Goal: Task Accomplishment & Management: Use online tool/utility

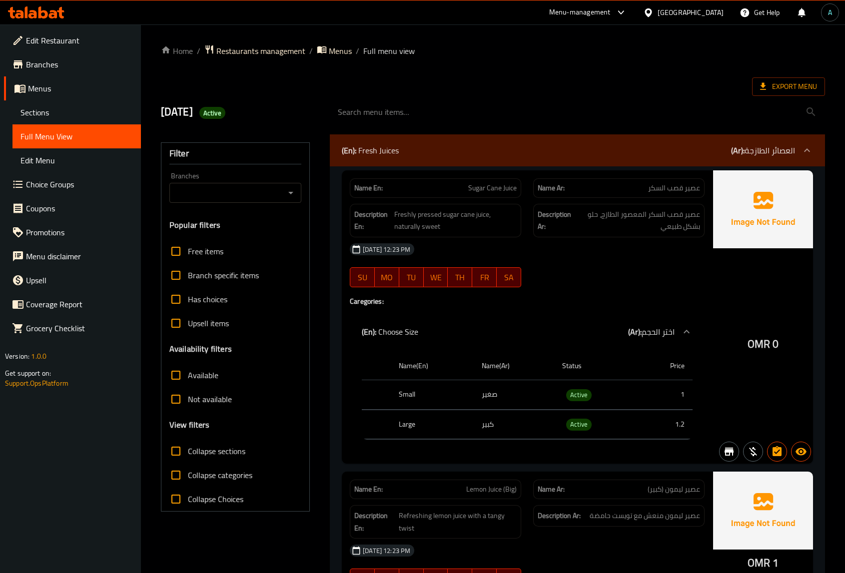
scroll to position [11142, 0]
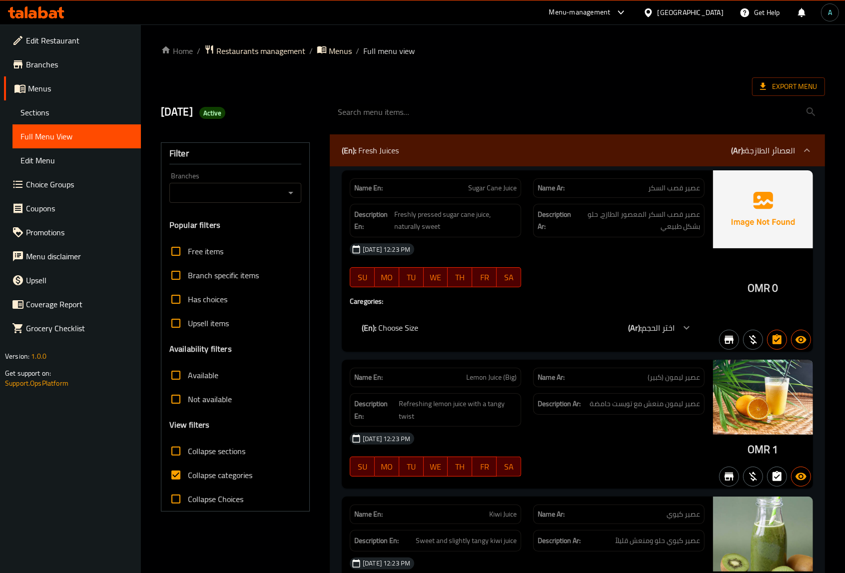
click at [789, 77] on span "Export Menu" at bounding box center [788, 86] width 73 height 18
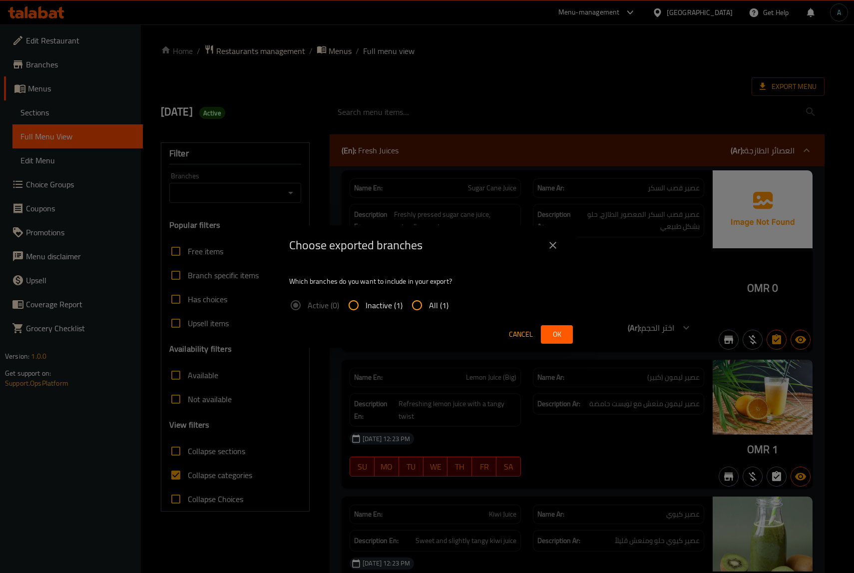
click at [425, 303] on input "All (1)" at bounding box center [417, 305] width 24 height 24
radio input "true"
click at [555, 336] on span "Ok" at bounding box center [557, 334] width 16 height 12
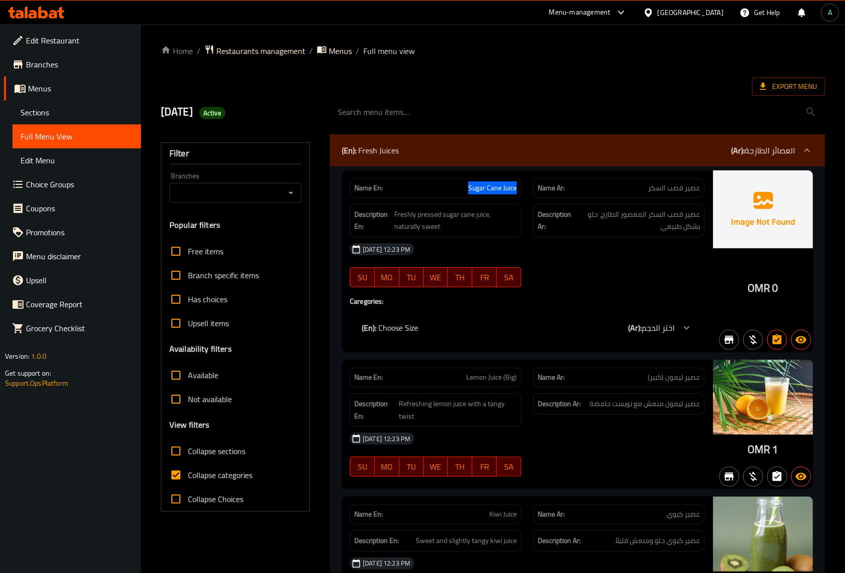
drag, startPoint x: 475, startPoint y: 188, endPoint x: 516, endPoint y: 193, distance: 41.8
click at [516, 193] on p "Name En: Sugar Cane Juice" at bounding box center [435, 188] width 162 height 10
copy span "Sugar Cane Juice"
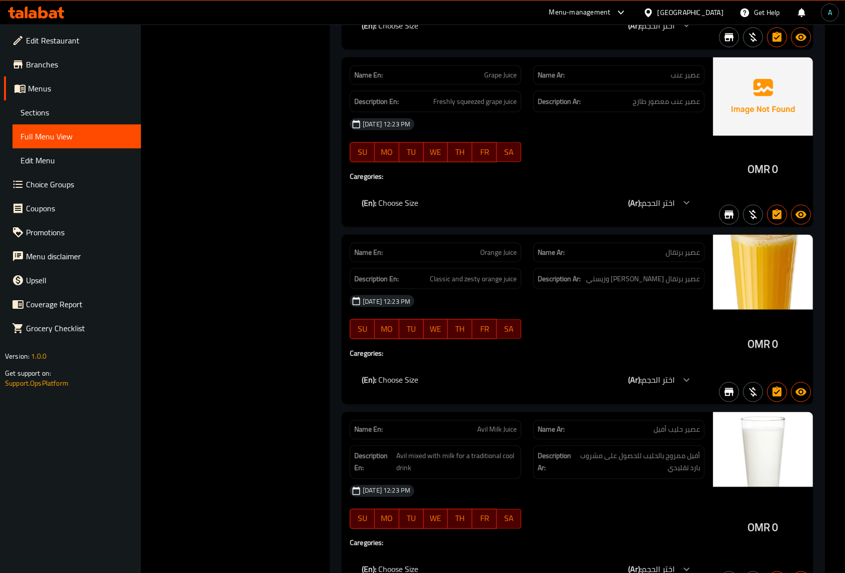
scroll to position [1249, 0]
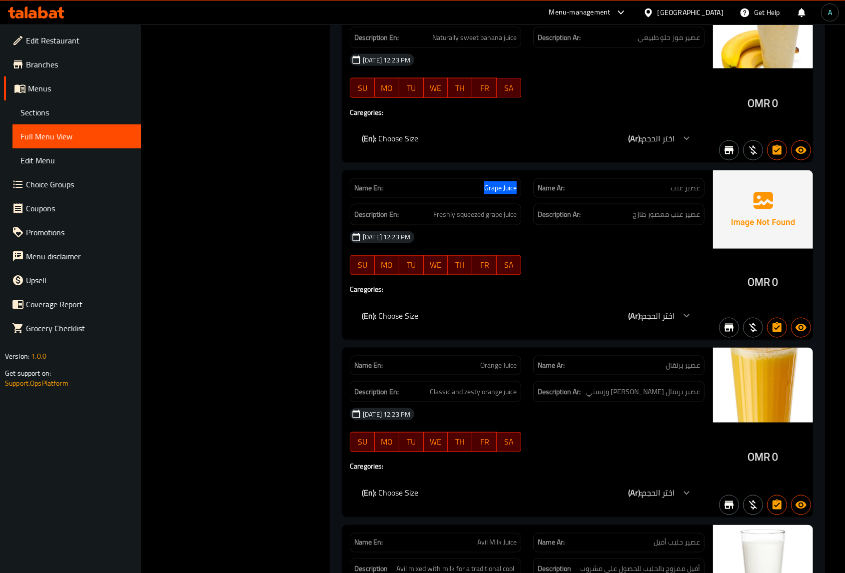
drag, startPoint x: 484, startPoint y: 193, endPoint x: 516, endPoint y: 195, distance: 32.6
click at [516, 193] on span "Grape Juice" at bounding box center [500, 188] width 32 height 10
copy span "Grape Juice"
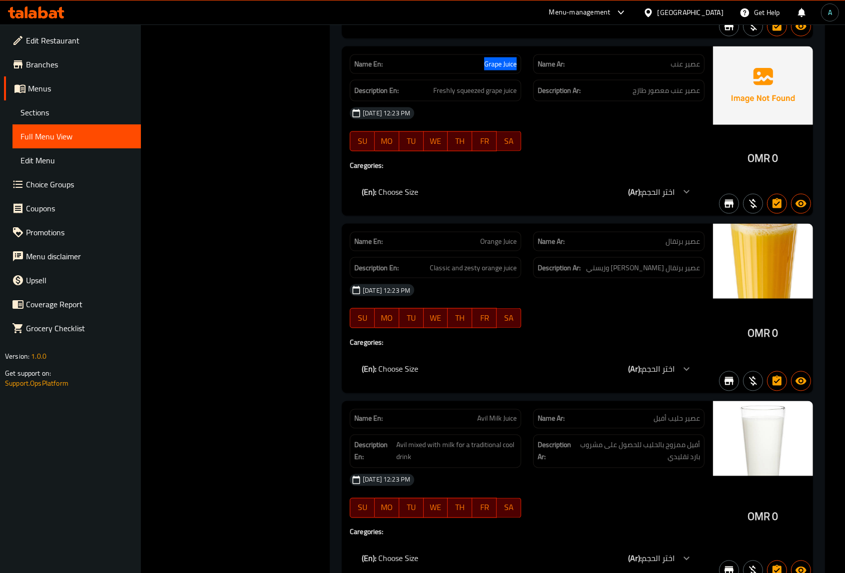
scroll to position [1374, 0]
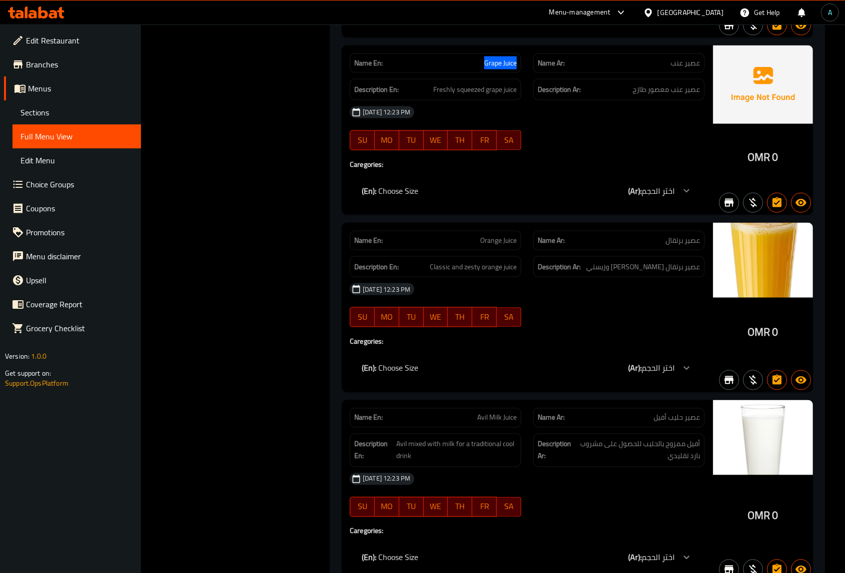
click at [56, 108] on span "Sections" at bounding box center [76, 112] width 112 height 12
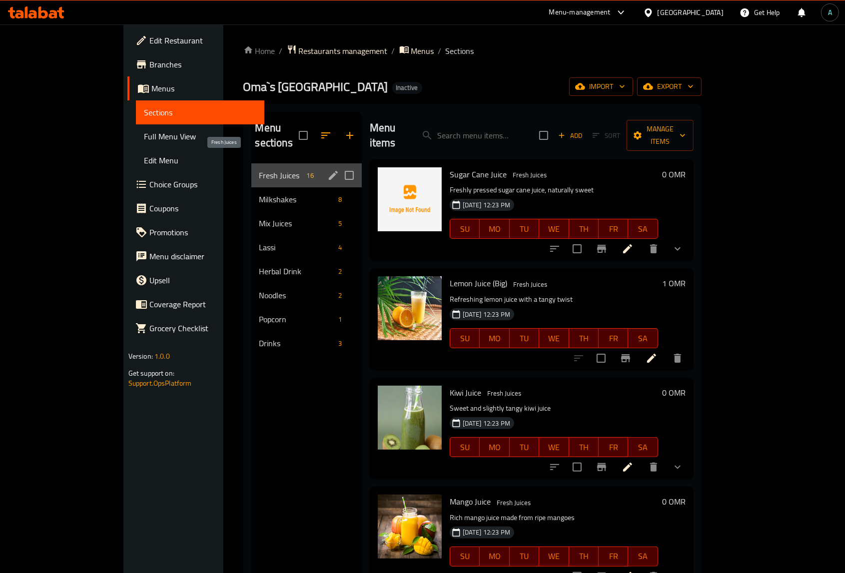
click at [259, 169] on span "Fresh Juices" at bounding box center [280, 175] width 43 height 12
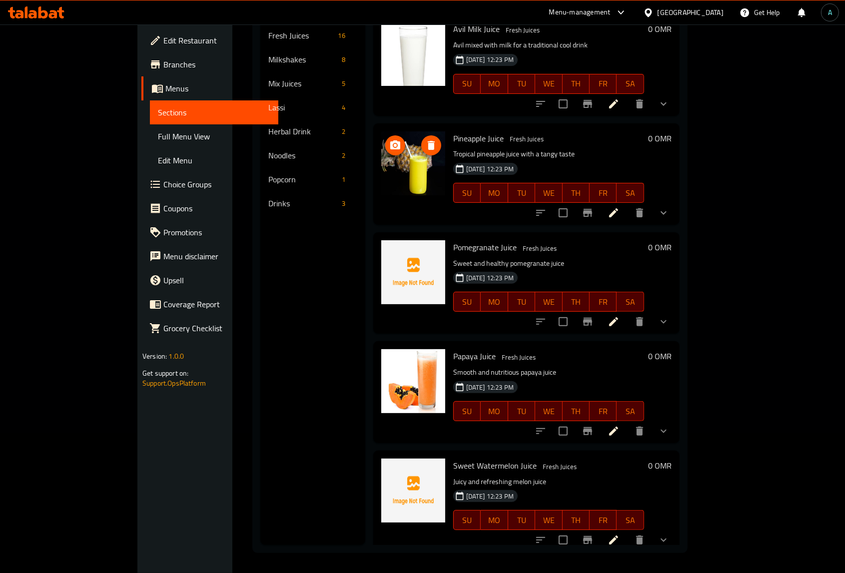
scroll to position [999, 0]
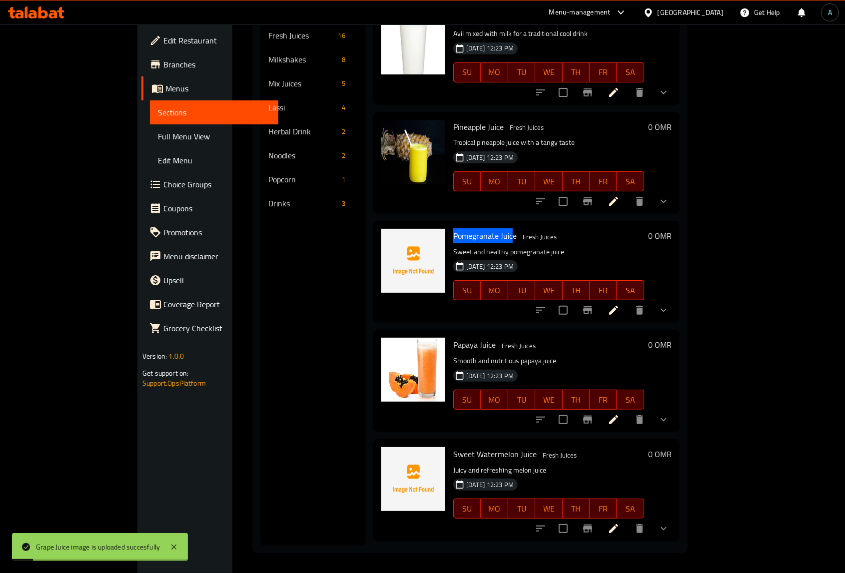
drag, startPoint x: 418, startPoint y: 216, endPoint x: 480, endPoint y: 220, distance: 61.6
click at [480, 228] on span "Pomegranate Juice" at bounding box center [484, 235] width 63 height 15
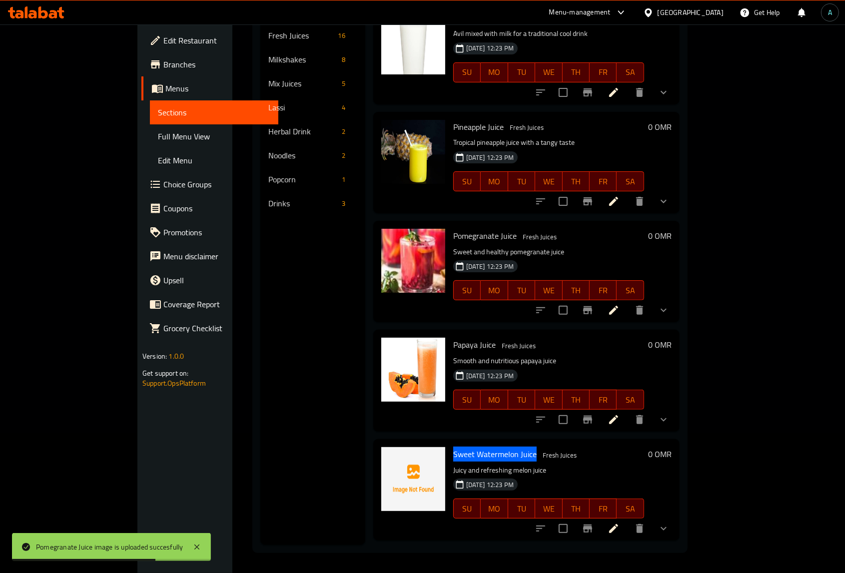
drag, startPoint x: 420, startPoint y: 441, endPoint x: 499, endPoint y: 440, distance: 78.4
click at [499, 447] on span "Sweet Watermelon Juice" at bounding box center [494, 454] width 83 height 15
copy span "Sweet Watermelon Juice"
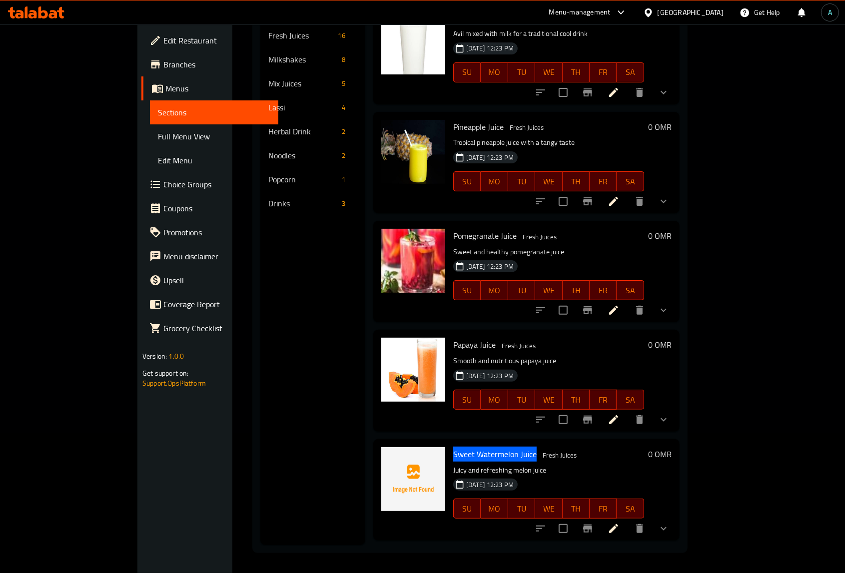
click at [453, 447] on span "Sweet Watermelon Juice" at bounding box center [494, 454] width 83 height 15
drag, startPoint x: 444, startPoint y: 439, endPoint x: 501, endPoint y: 444, distance: 57.2
click at [501, 447] on h6 "Sweet Watermelon Juice Fresh Juices" at bounding box center [548, 454] width 191 height 14
copy span "Watermelon Juice"
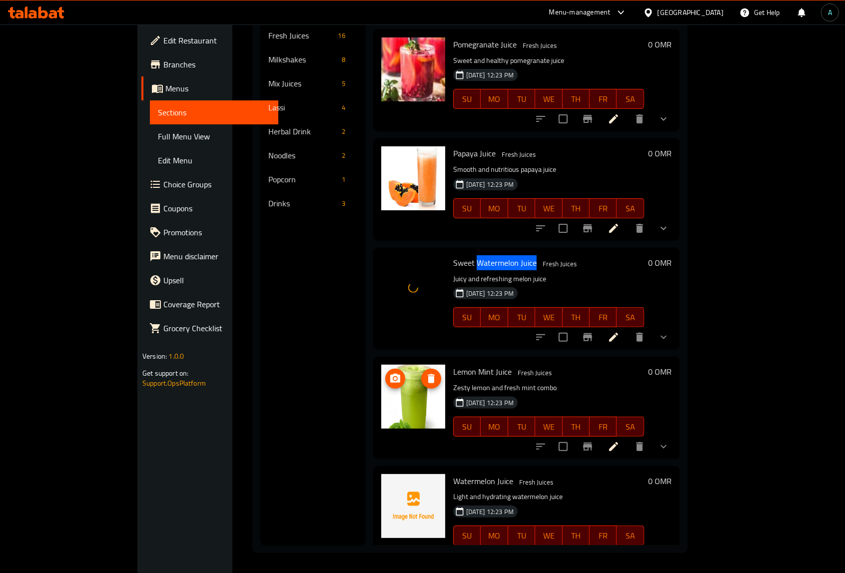
scroll to position [1197, 0]
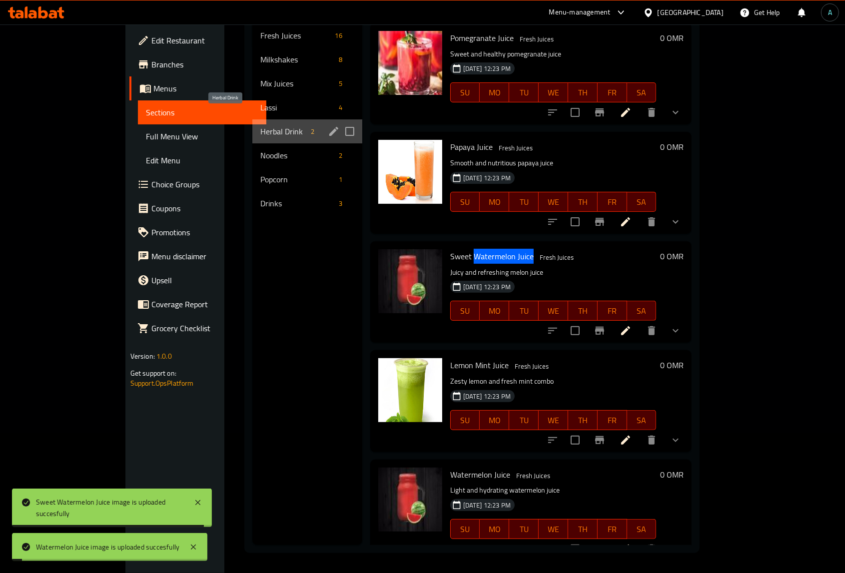
click at [260, 125] on span "Herbal Drink" at bounding box center [283, 131] width 46 height 12
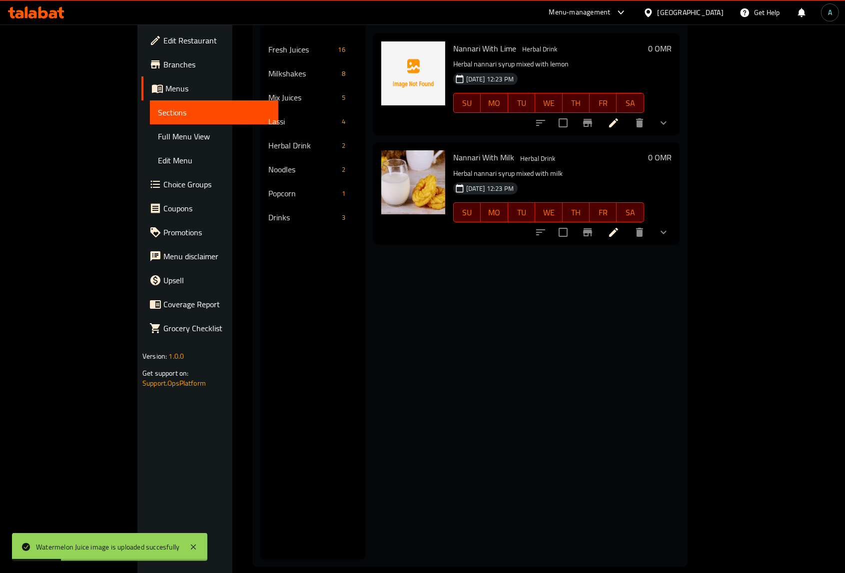
scroll to position [78, 0]
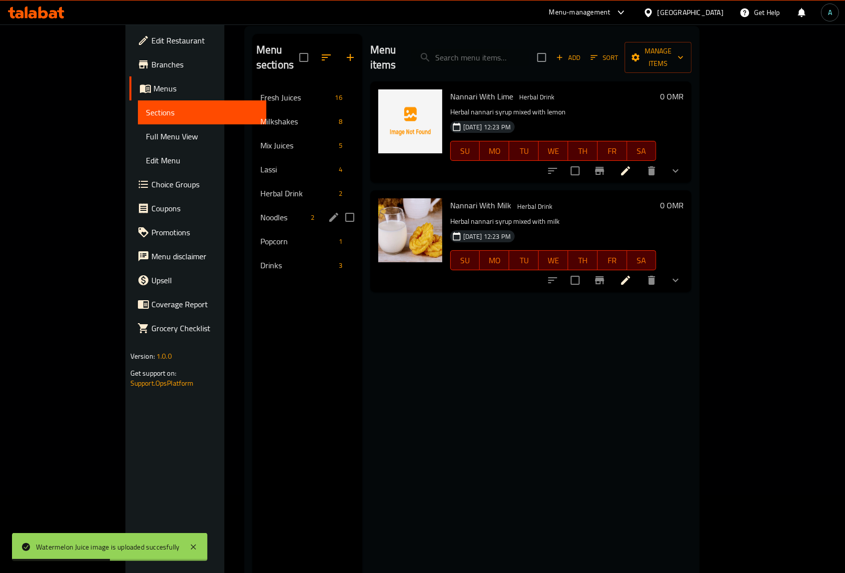
click at [252, 205] on div "Noodles 2" at bounding box center [307, 217] width 110 height 24
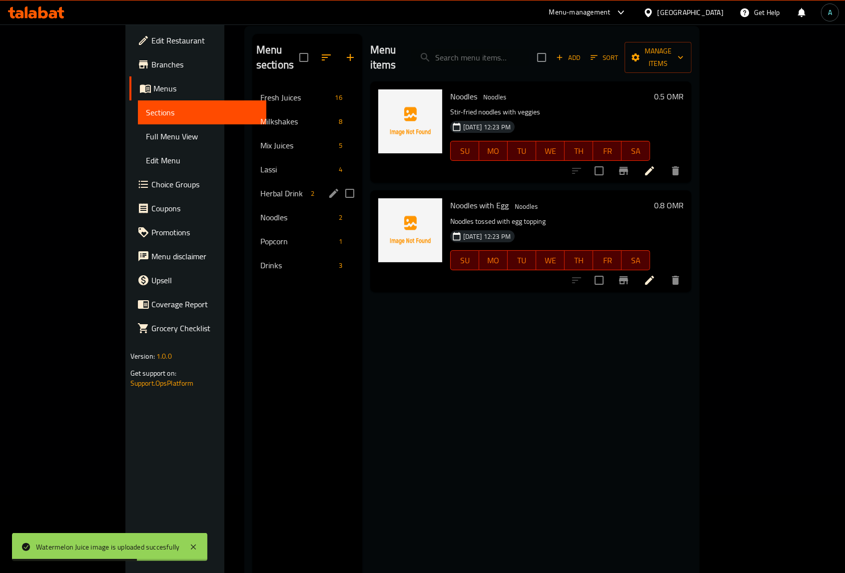
click at [260, 187] on span "Herbal Drink" at bounding box center [283, 193] width 46 height 12
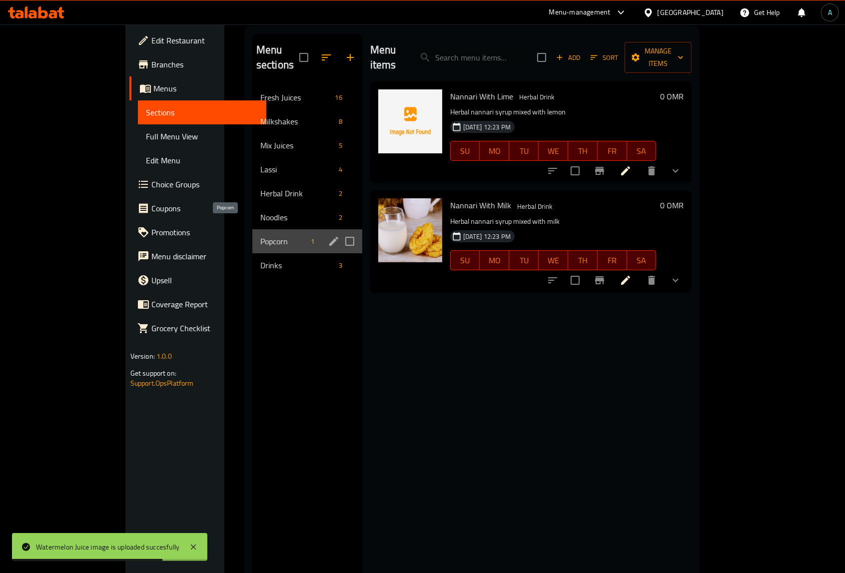
click at [260, 235] on span "Popcorn" at bounding box center [283, 241] width 46 height 12
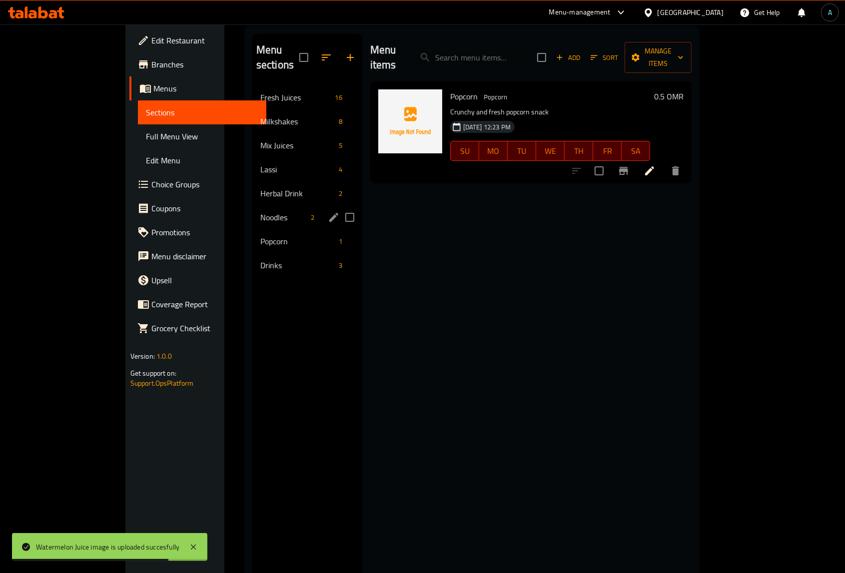
click at [252, 210] on div "Noodles 2" at bounding box center [307, 217] width 110 height 24
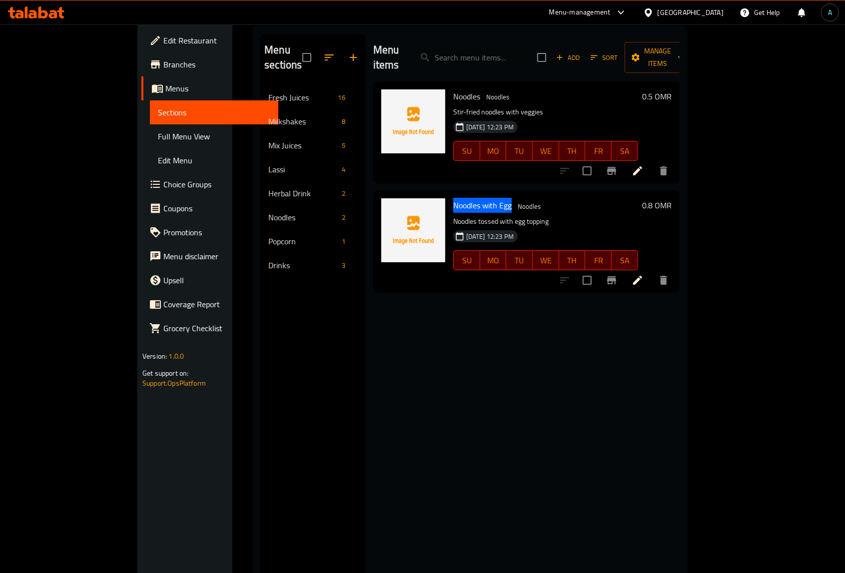
drag, startPoint x: 418, startPoint y: 188, endPoint x: 476, endPoint y: 192, distance: 57.6
click at [476, 198] on span "Noodles with Egg" at bounding box center [482, 205] width 58 height 15
copy span "Noodles with Egg"
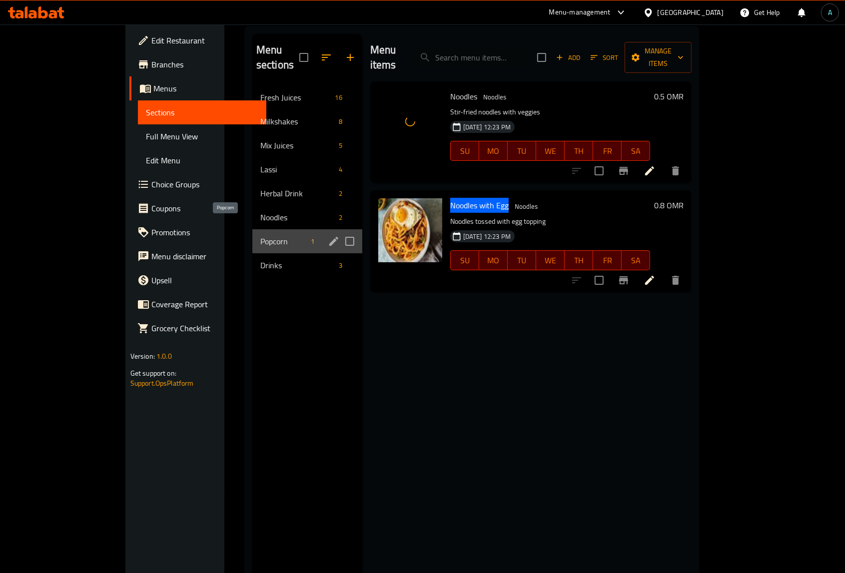
click at [260, 235] on span "Popcorn" at bounding box center [283, 241] width 46 height 12
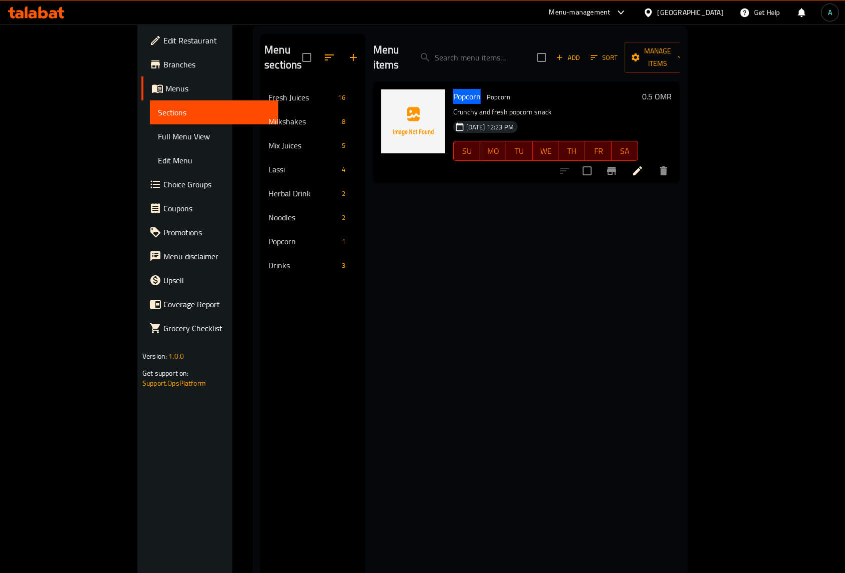
drag, startPoint x: 418, startPoint y: 80, endPoint x: 445, endPoint y: 80, distance: 27.0
click at [453, 89] on span "Popcorn" at bounding box center [466, 96] width 27 height 15
copy span "Popcorn"
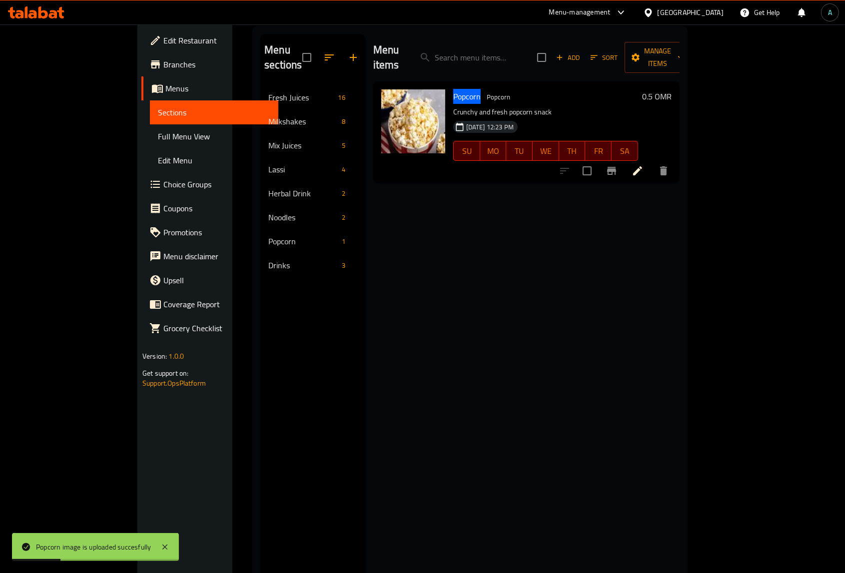
drag, startPoint x: 60, startPoint y: 130, endPoint x: 43, endPoint y: 1, distance: 129.6
click at [158, 130] on span "Full Menu View" at bounding box center [214, 136] width 112 height 12
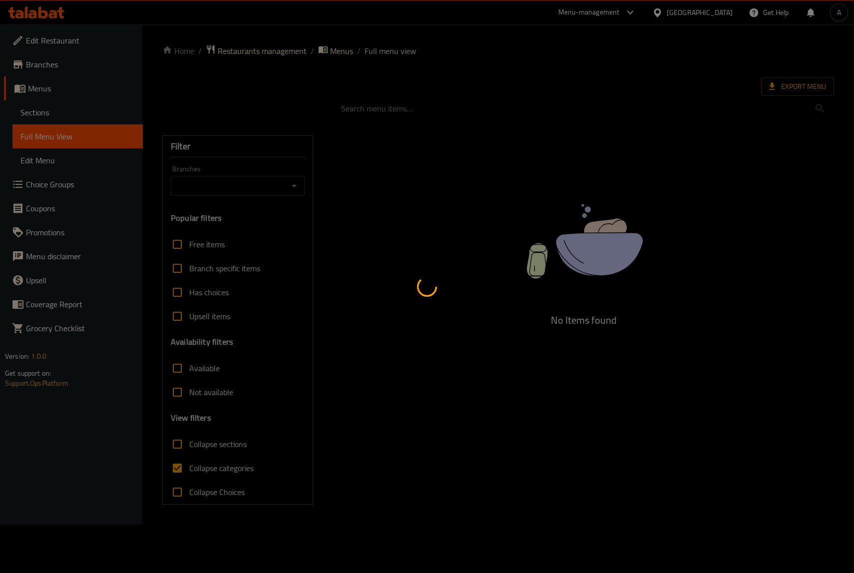
click at [191, 468] on div at bounding box center [427, 286] width 854 height 573
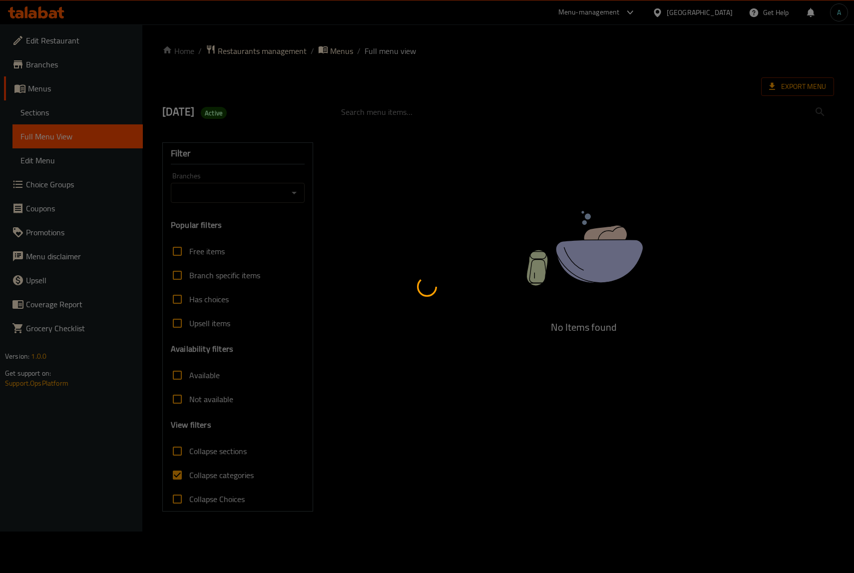
click at [192, 468] on div at bounding box center [427, 286] width 854 height 573
click at [198, 472] on div at bounding box center [427, 286] width 854 height 573
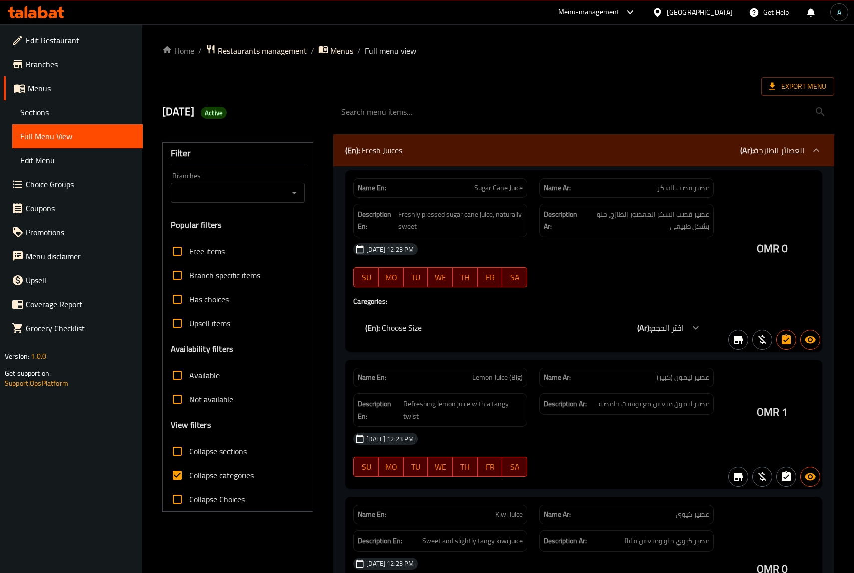
click at [198, 472] on div at bounding box center [427, 286] width 854 height 573
click at [198, 472] on span "Collapse categories" at bounding box center [221, 475] width 64 height 12
click at [189, 472] on input "Collapse categories" at bounding box center [177, 475] width 24 height 24
checkbox input "false"
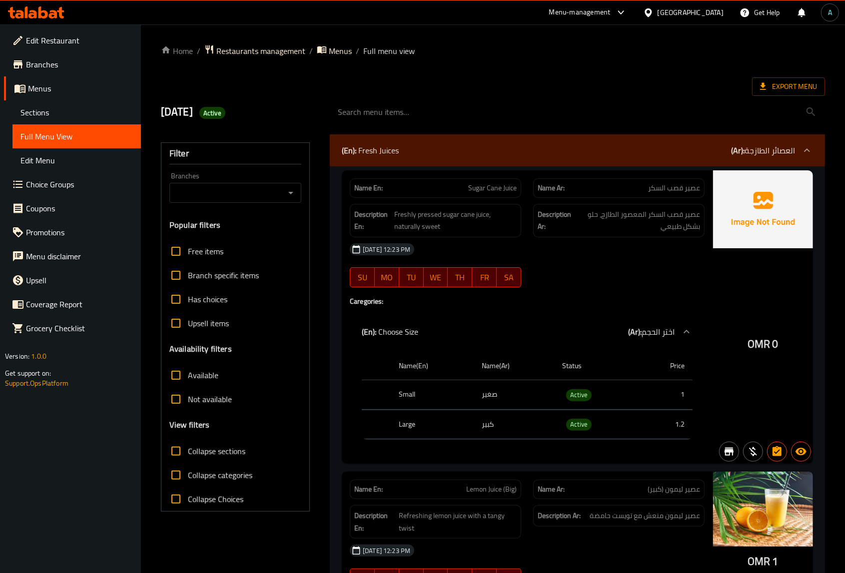
click at [793, 82] on span "Export Menu" at bounding box center [788, 86] width 57 height 12
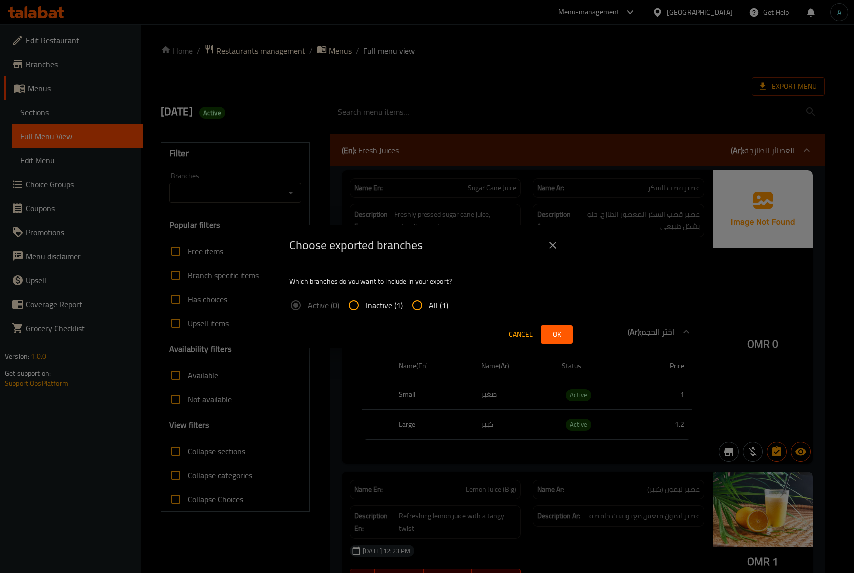
click at [428, 303] on input "All (1)" at bounding box center [417, 305] width 24 height 24
radio input "true"
click at [558, 337] on span "Ok" at bounding box center [557, 334] width 16 height 12
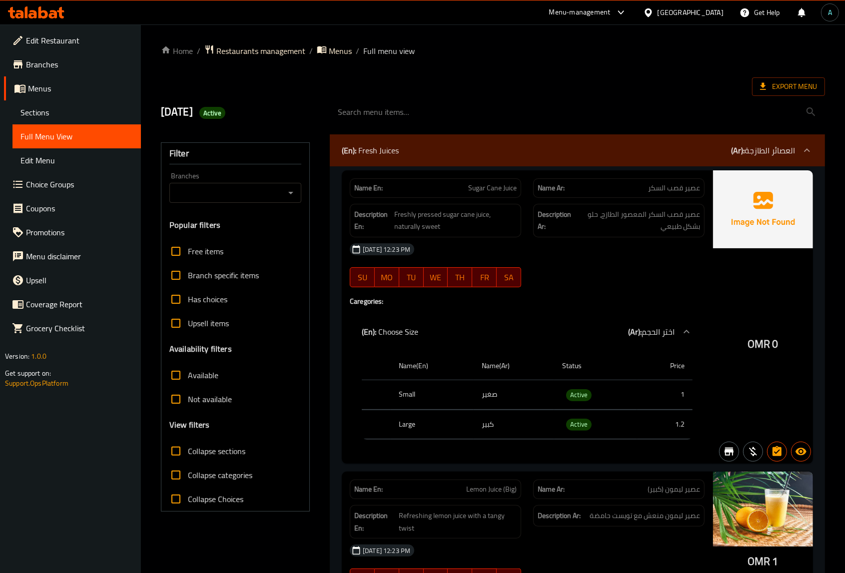
click at [56, 4] on div at bounding box center [36, 12] width 72 height 20
click at [56, 10] on icon at bounding box center [36, 12] width 56 height 12
